Goal: Information Seeking & Learning: Learn about a topic

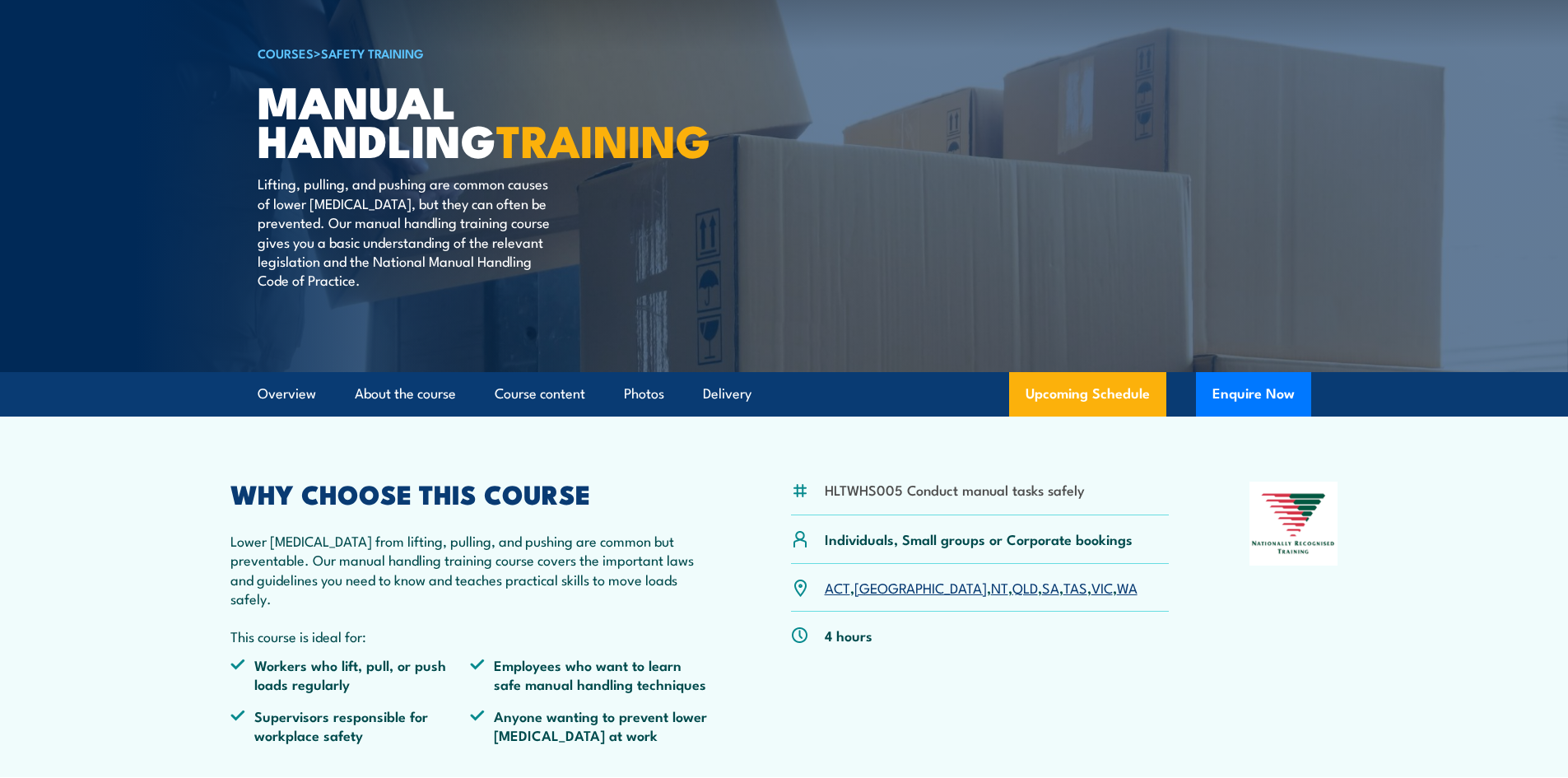
scroll to position [82, 0]
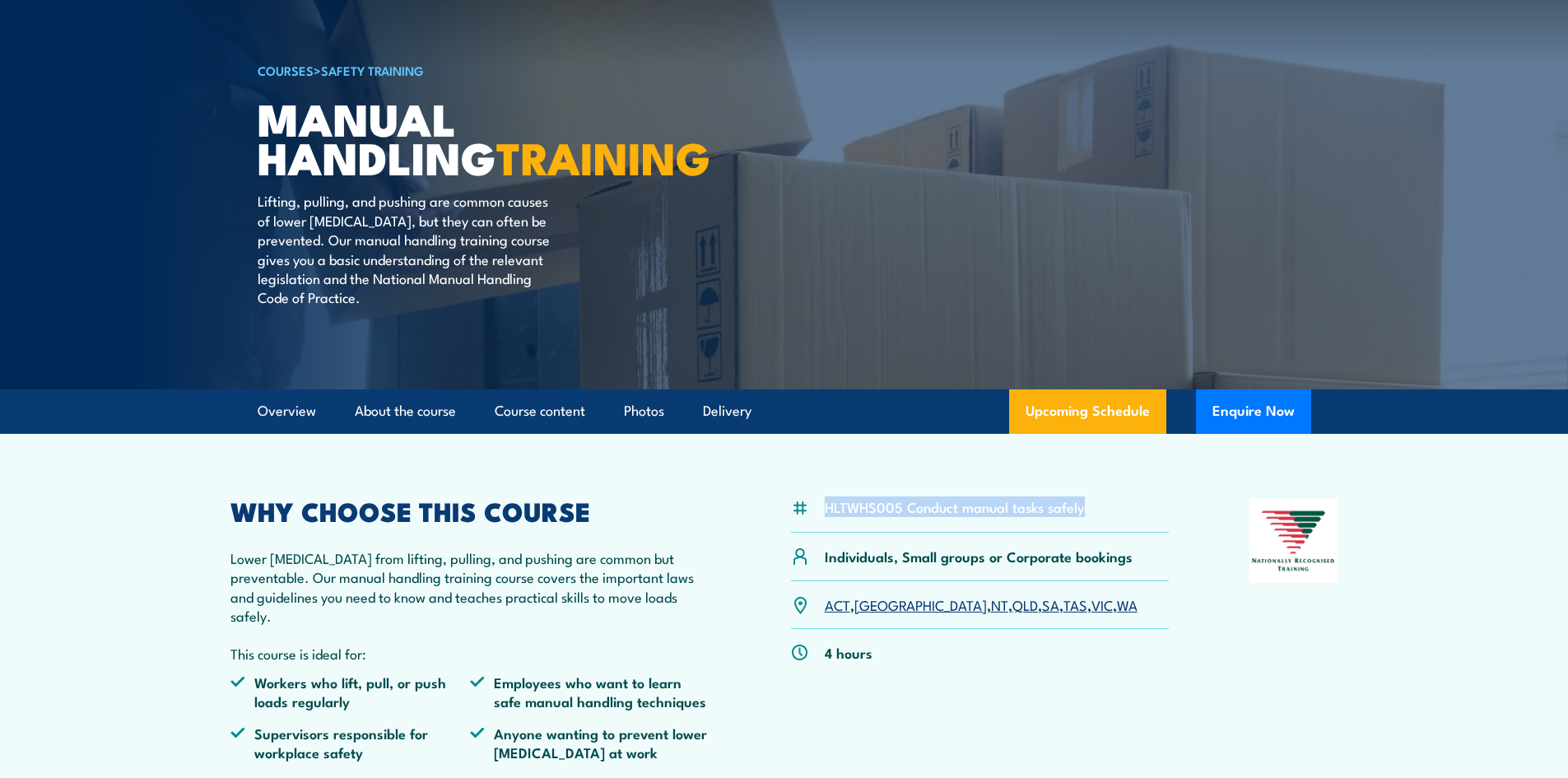
drag, startPoint x: 825, startPoint y: 521, endPoint x: 1081, endPoint y: 531, distance: 256.2
click at [1081, 516] on li "HLTWHS005 Conduct manual tasks safely" at bounding box center [955, 506] width 260 height 19
copy li "HLTWHS005 Conduct manual tasks safely"
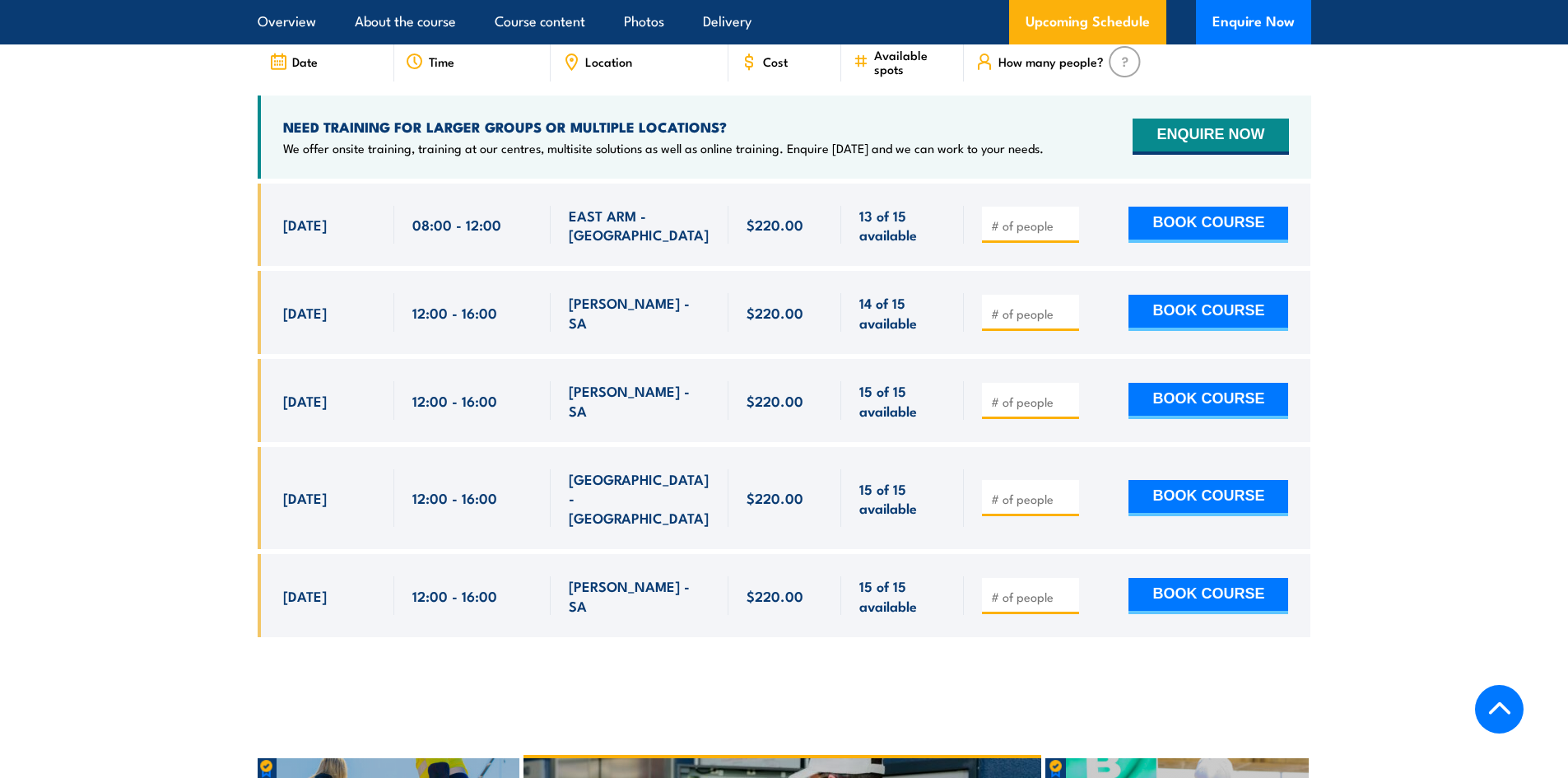
scroll to position [2551, 0]
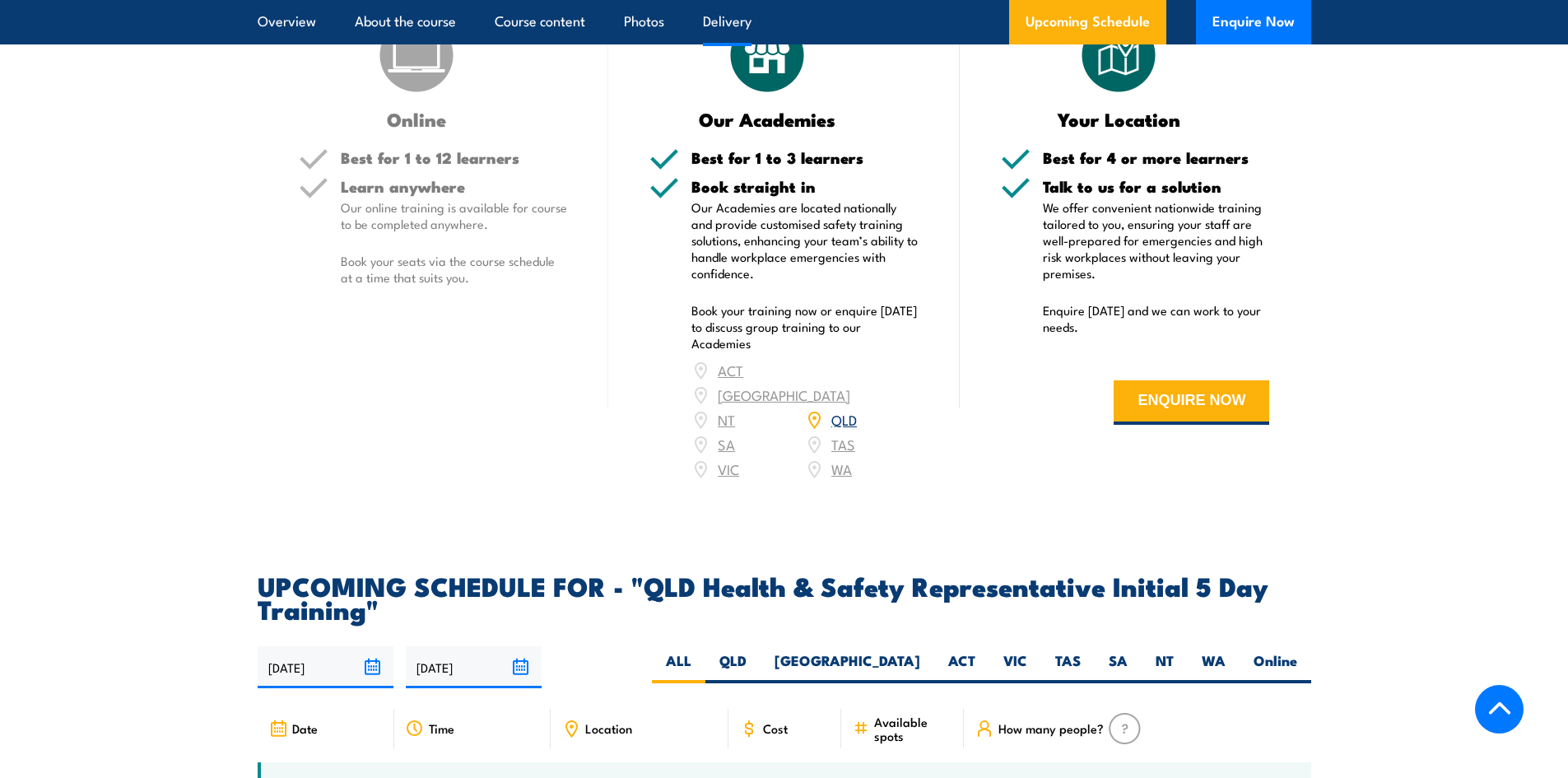
scroll to position [2140, 0]
